Goal: Information Seeking & Learning: Understand process/instructions

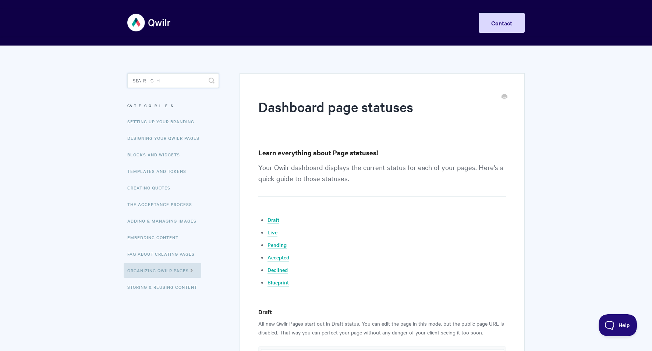
click at [154, 85] on input "Search" at bounding box center [173, 80] width 92 height 15
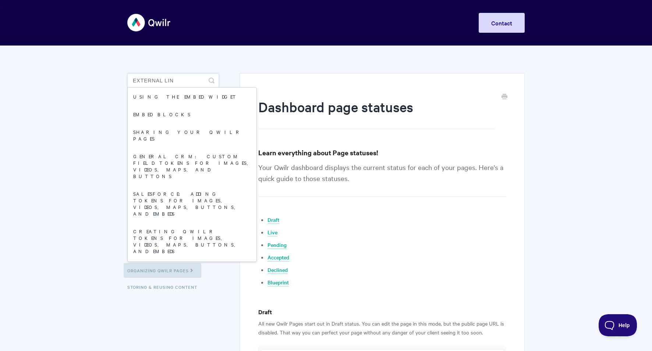
type input "external link"
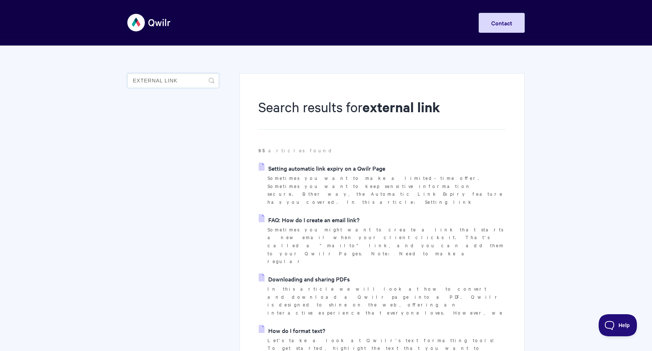
click at [161, 75] on input "external link" at bounding box center [173, 80] width 92 height 15
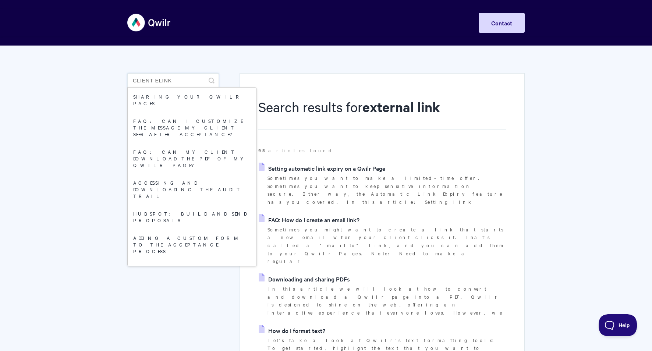
type input "client link"
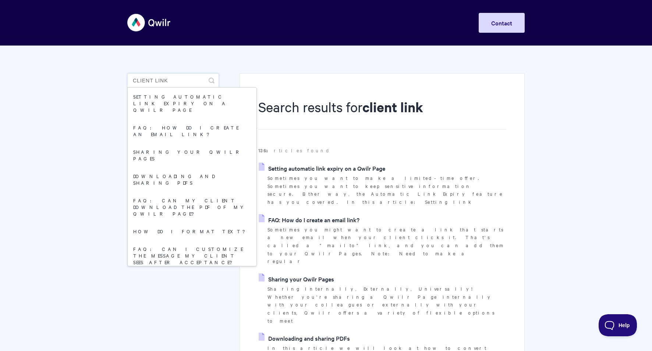
click at [182, 76] on input "client link" at bounding box center [173, 80] width 92 height 15
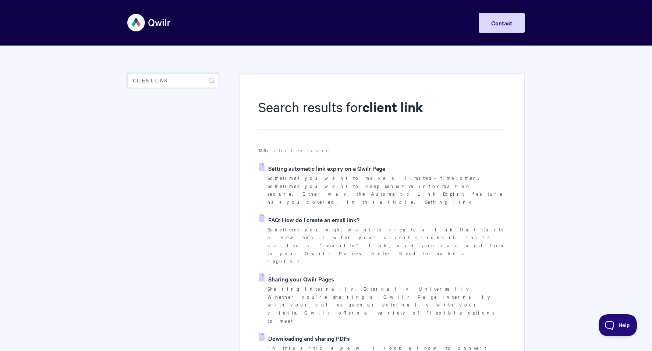
click at [181, 83] on input "client link" at bounding box center [173, 80] width 92 height 15
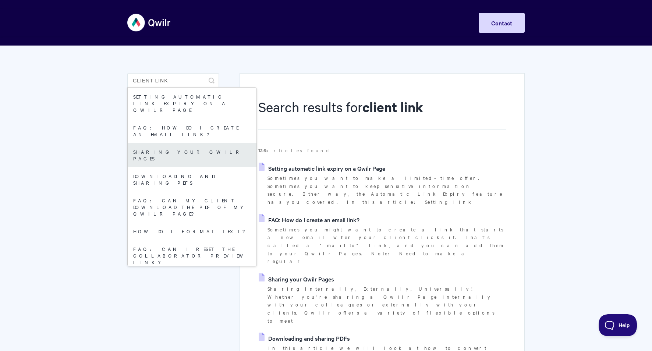
click at [153, 143] on link "Sharing your Qwilr Pages" at bounding box center [192, 155] width 129 height 24
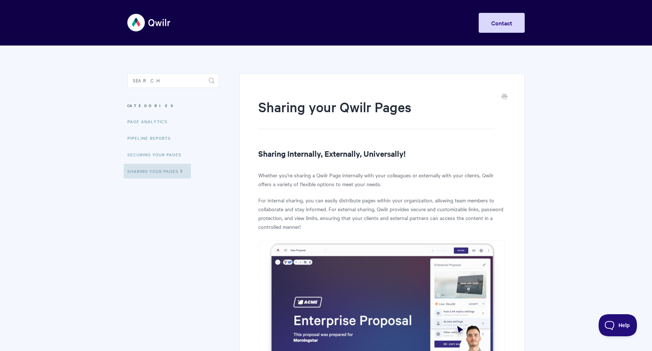
click at [153, 23] on img at bounding box center [149, 23] width 44 height 28
